Goal: Transaction & Acquisition: Purchase product/service

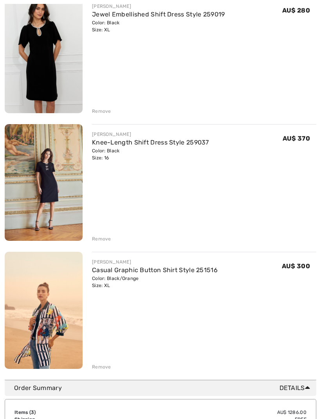
scroll to position [120, 0]
click at [102, 368] on div "Remove" at bounding box center [101, 367] width 19 height 7
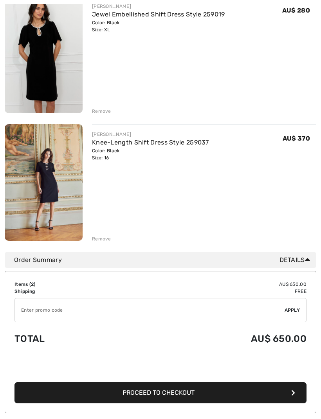
click at [60, 211] on img at bounding box center [44, 182] width 78 height 117
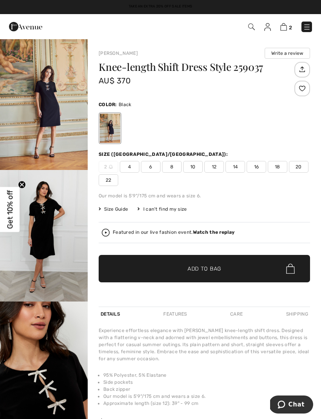
click at [47, 131] on img "1 / 5" at bounding box center [44, 104] width 88 height 132
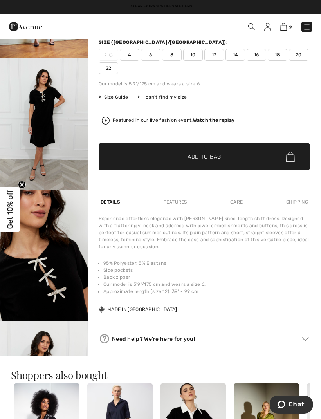
scroll to position [111, 0]
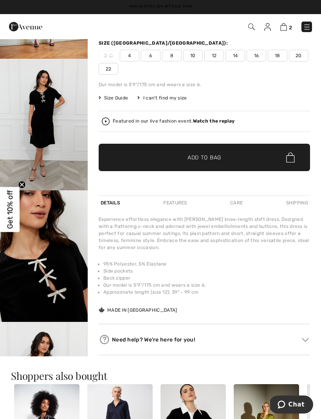
click at [305, 203] on div "Shipping" at bounding box center [297, 203] width 26 height 14
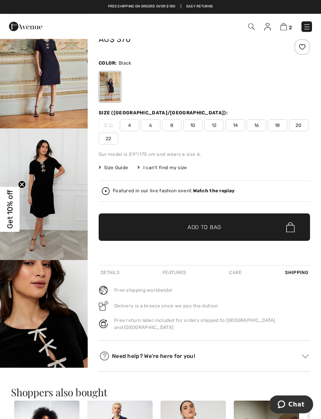
scroll to position [0, 0]
